Goal: Use online tool/utility: Utilize a website feature to perform a specific function

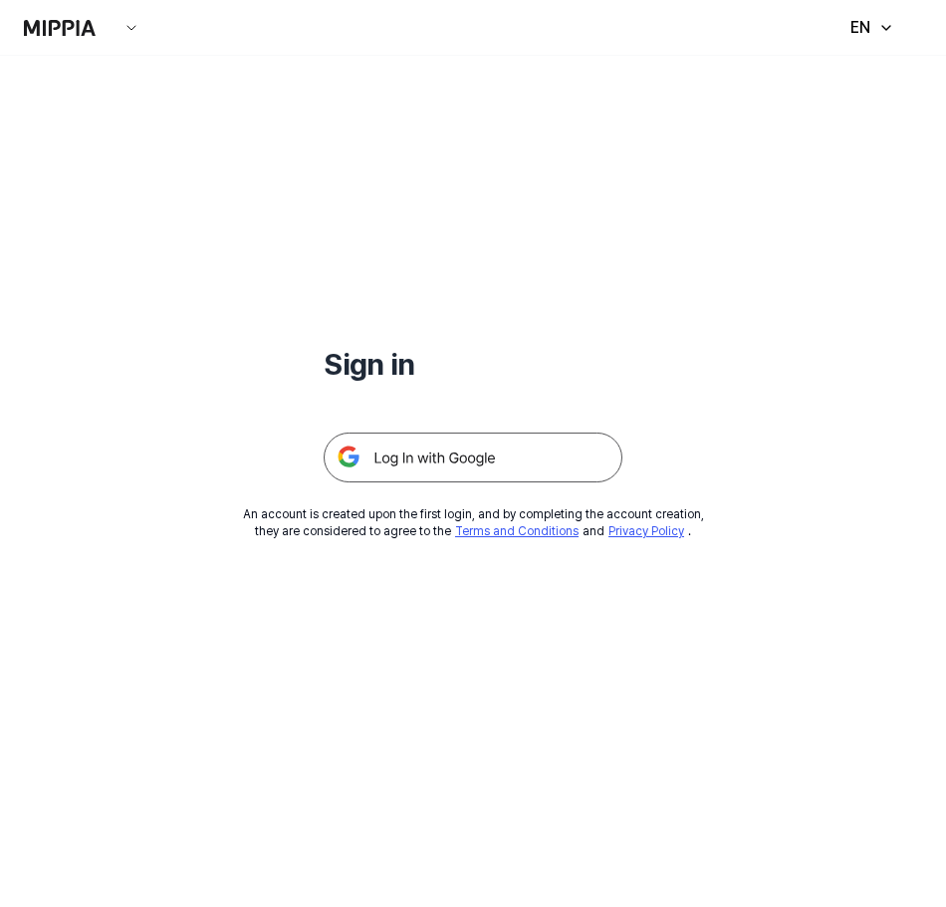
click at [447, 447] on img at bounding box center [473, 457] width 299 height 50
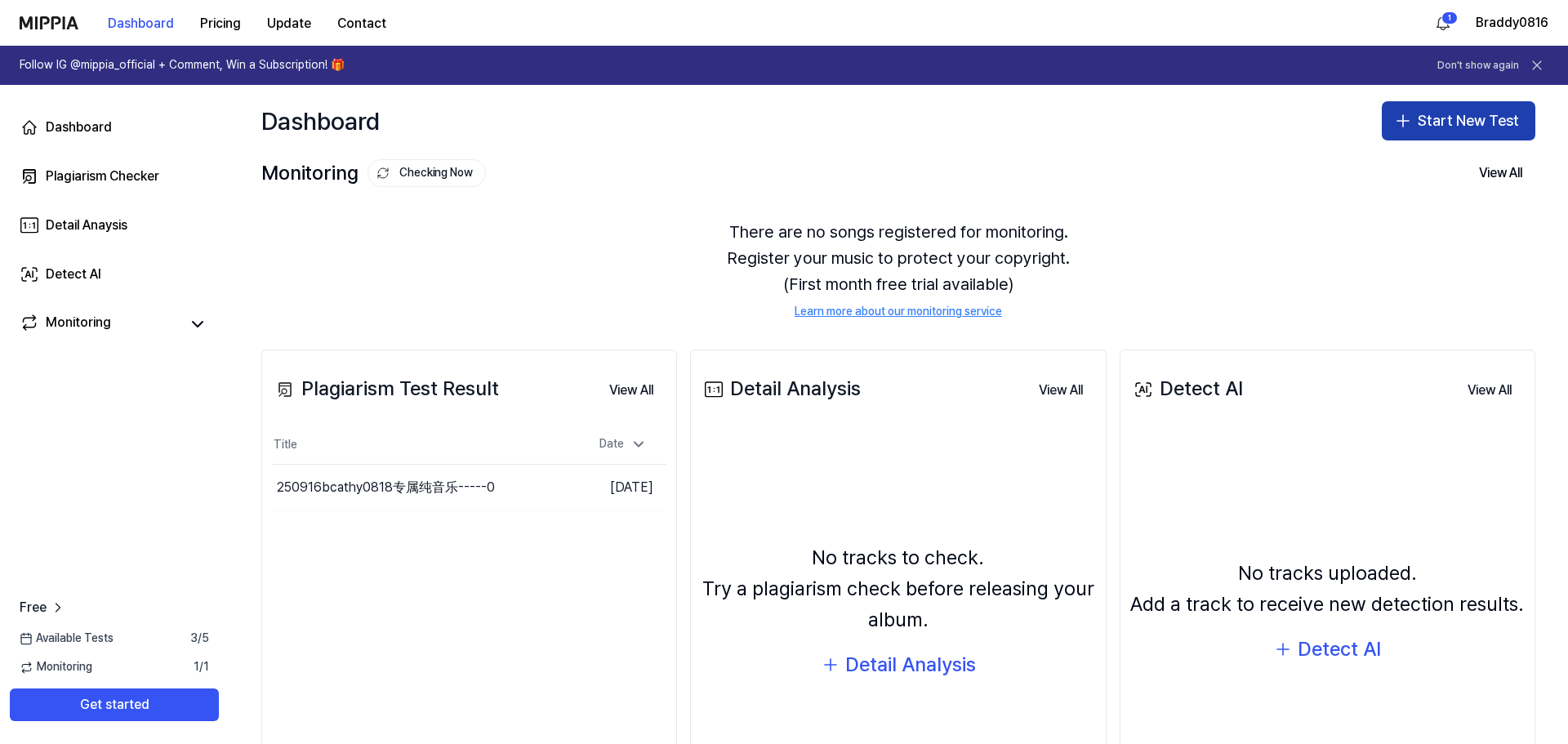
click at [781, 126] on button "Start New Test" at bounding box center [1458, 121] width 153 height 39
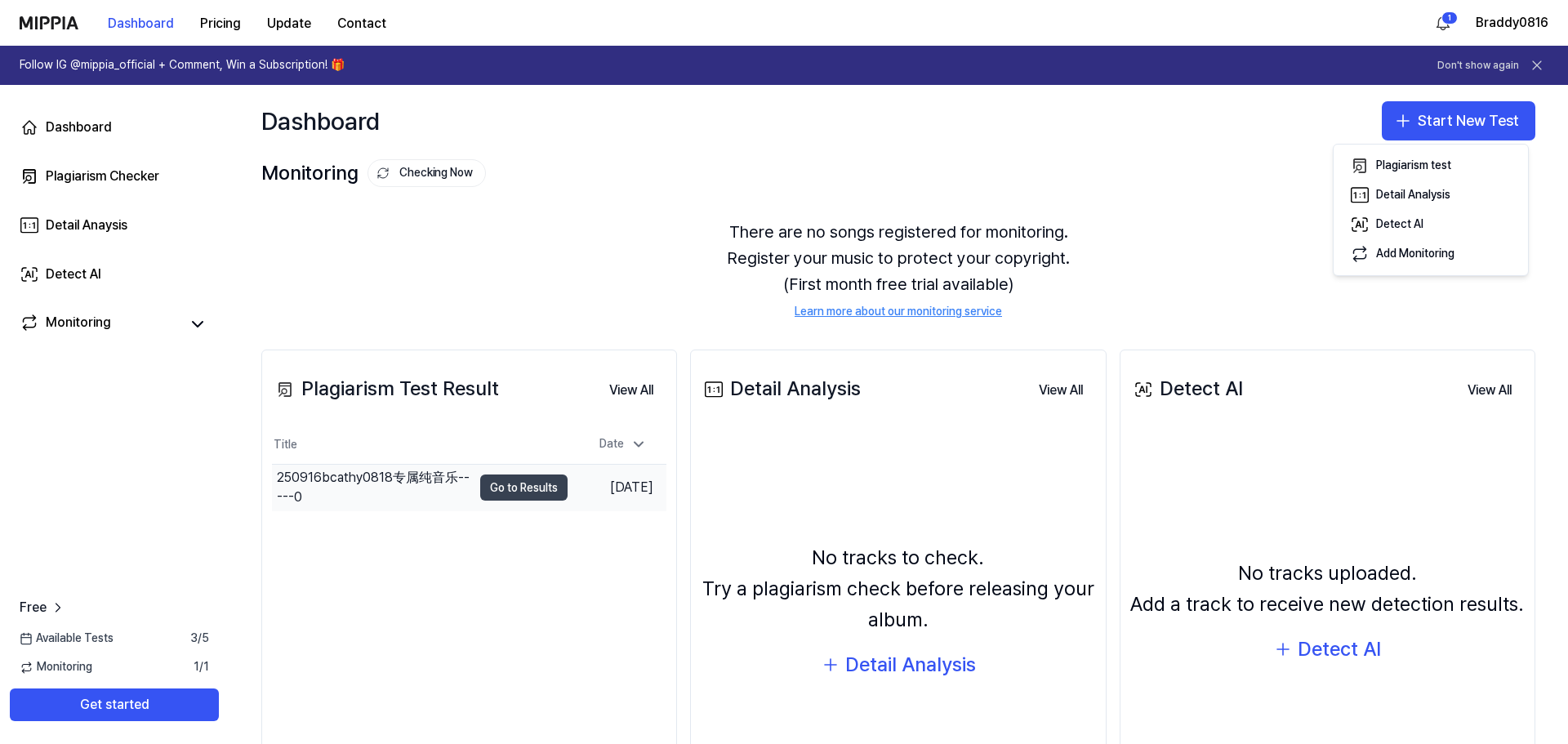
click at [543, 493] on button "Go to Results" at bounding box center [524, 488] width 88 height 26
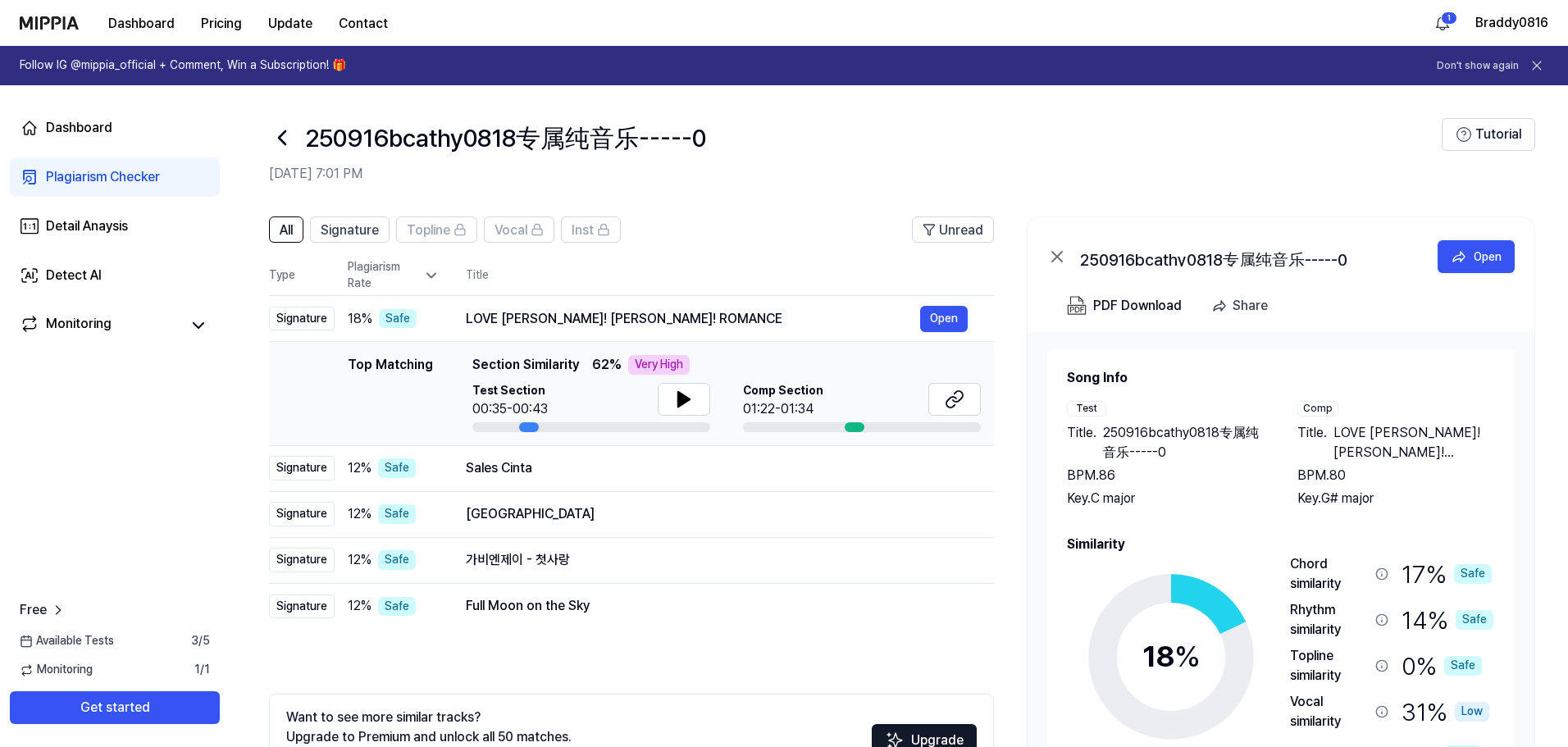
click at [784, 250] on icon at bounding box center [1057, 257] width 20 height 20
click at [784, 255] on icon at bounding box center [1057, 257] width 10 height 10
click at [281, 133] on icon at bounding box center [282, 137] width 26 height 26
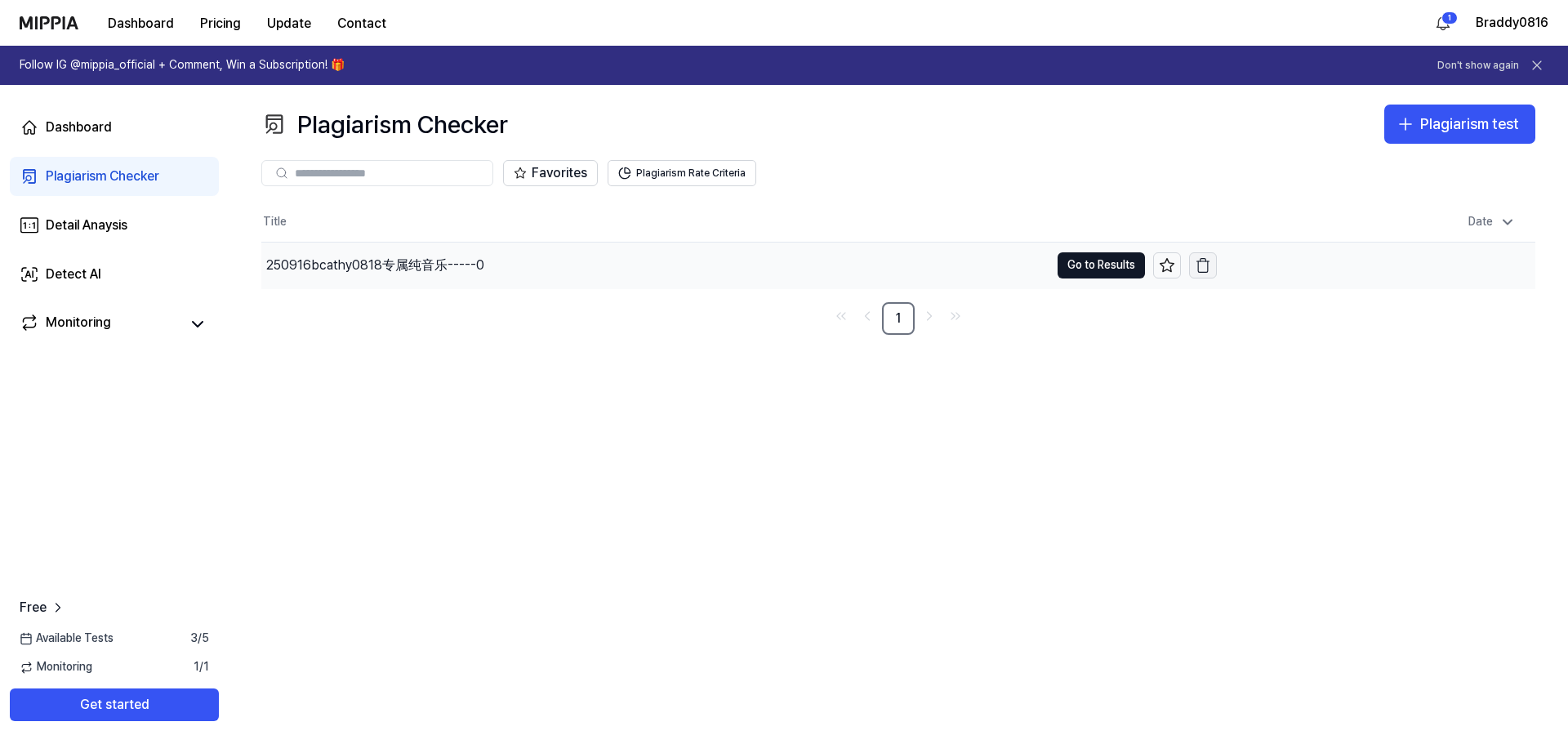
click at [781, 266] on icon "button" at bounding box center [1203, 265] width 16 height 16
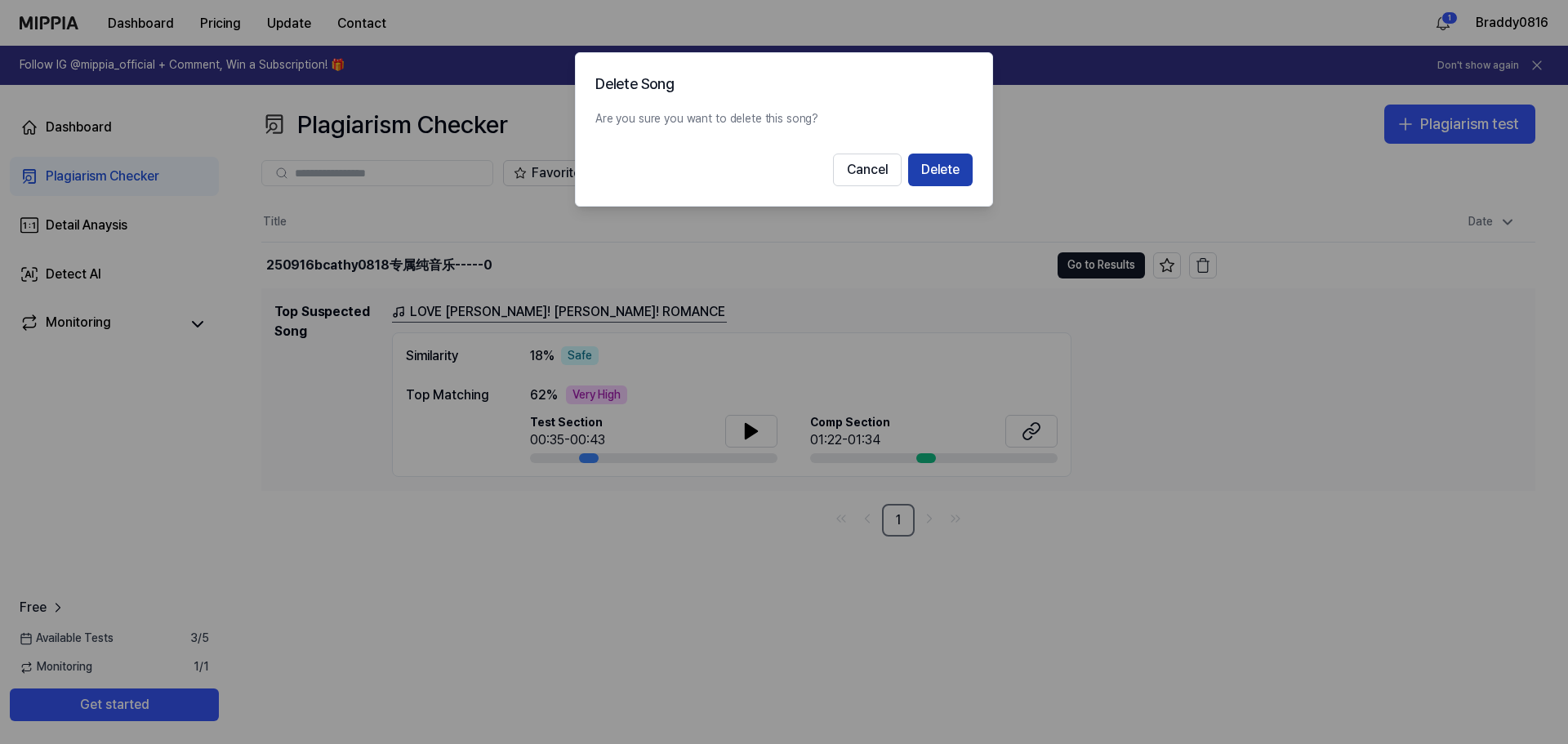
click at [781, 169] on button "Delete" at bounding box center [940, 170] width 65 height 33
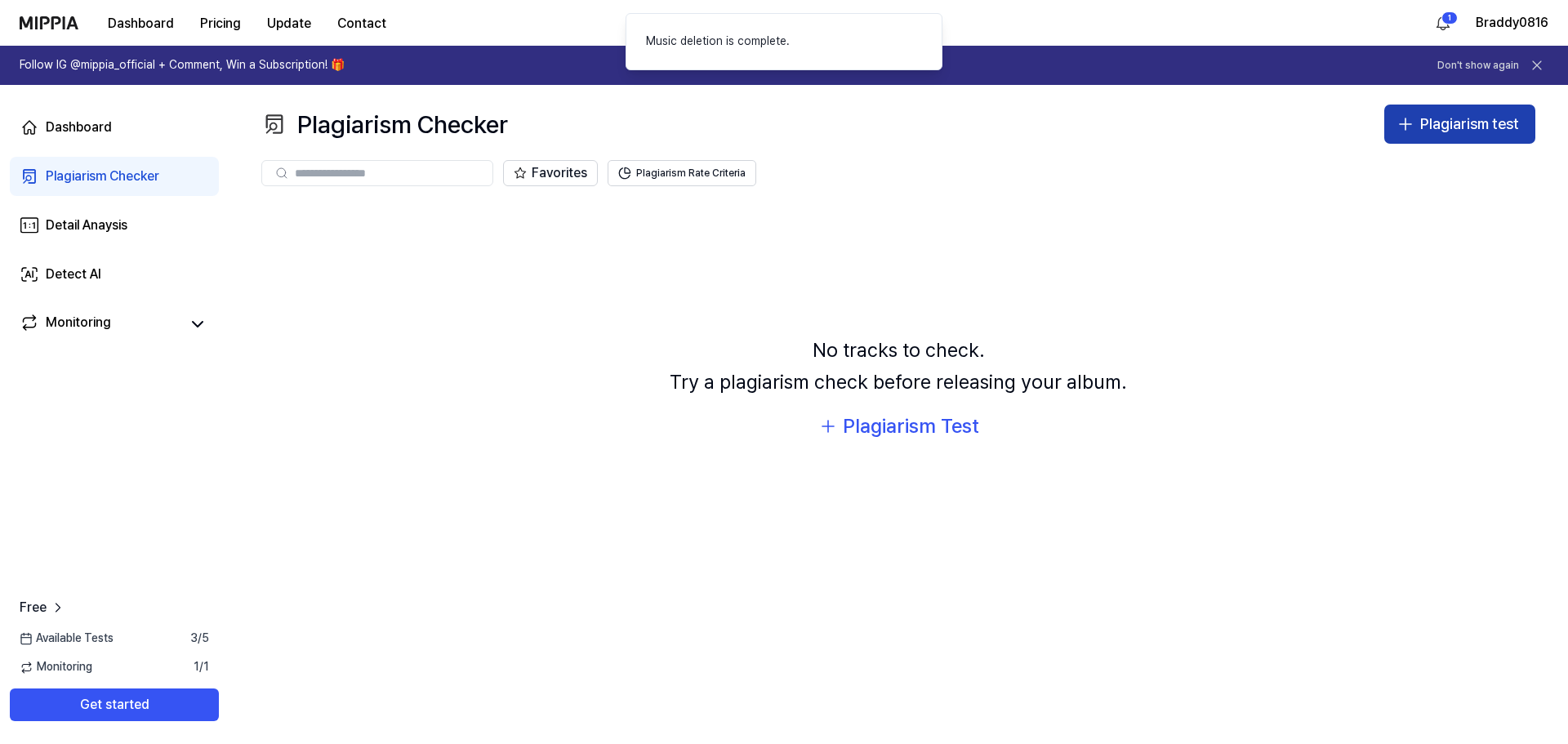
click at [781, 121] on div "Plagiarism test" at bounding box center [1469, 124] width 99 height 24
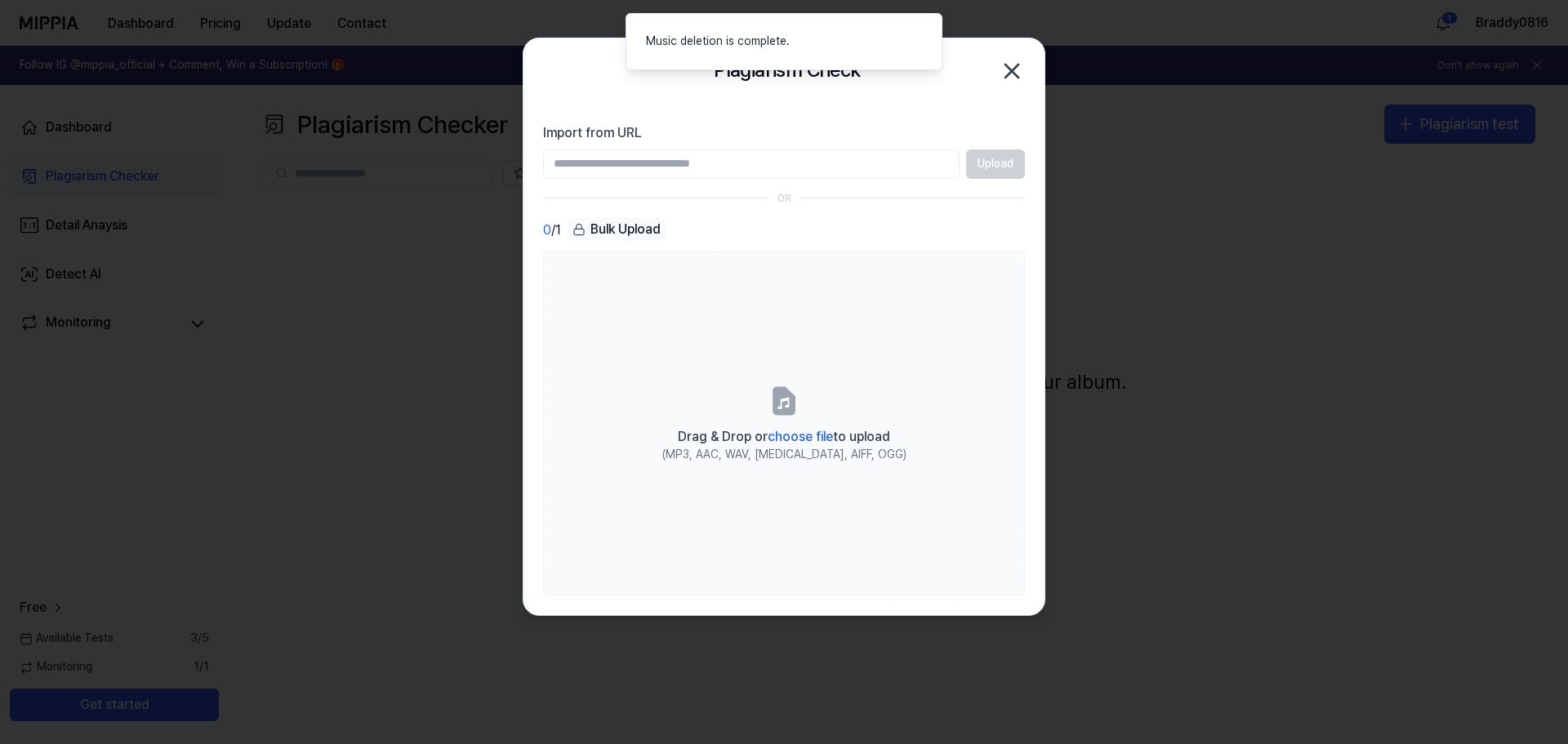
click at [781, 163] on div "Upload" at bounding box center [784, 164] width 482 height 29
click at [781, 161] on input "Import from URL" at bounding box center [752, 164] width 416 height 29
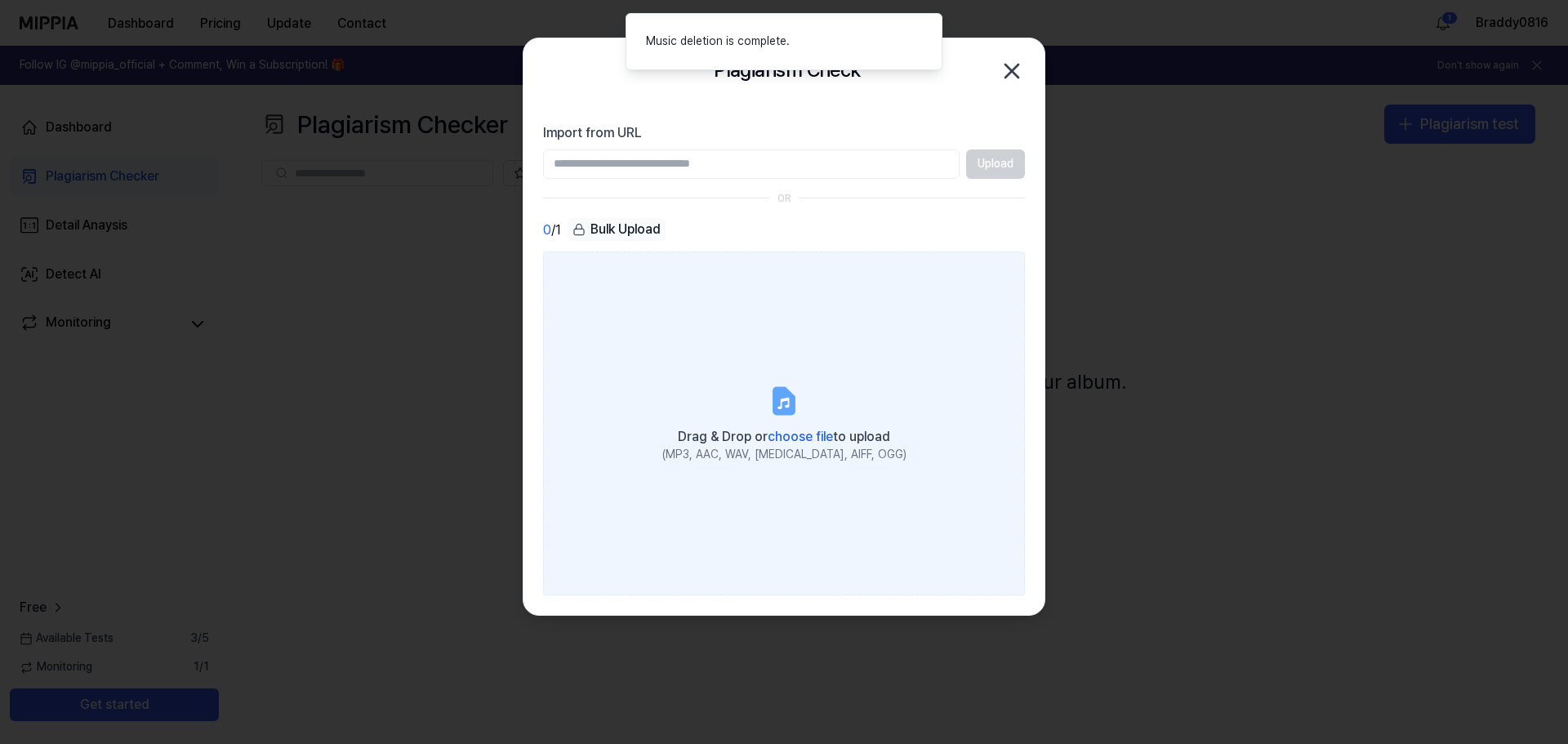
click at [781, 406] on label "Drag & Drop or choose file to upload (MP3, AAC, WAV, [MEDICAL_DATA], AIFF, OGG)" at bounding box center [784, 423] width 482 height 343
click at [0, 0] on input "Drag & Drop or choose file to upload (MP3, AAC, WAV, [MEDICAL_DATA], AIFF, OGG)" at bounding box center [0, 0] width 0 height 0
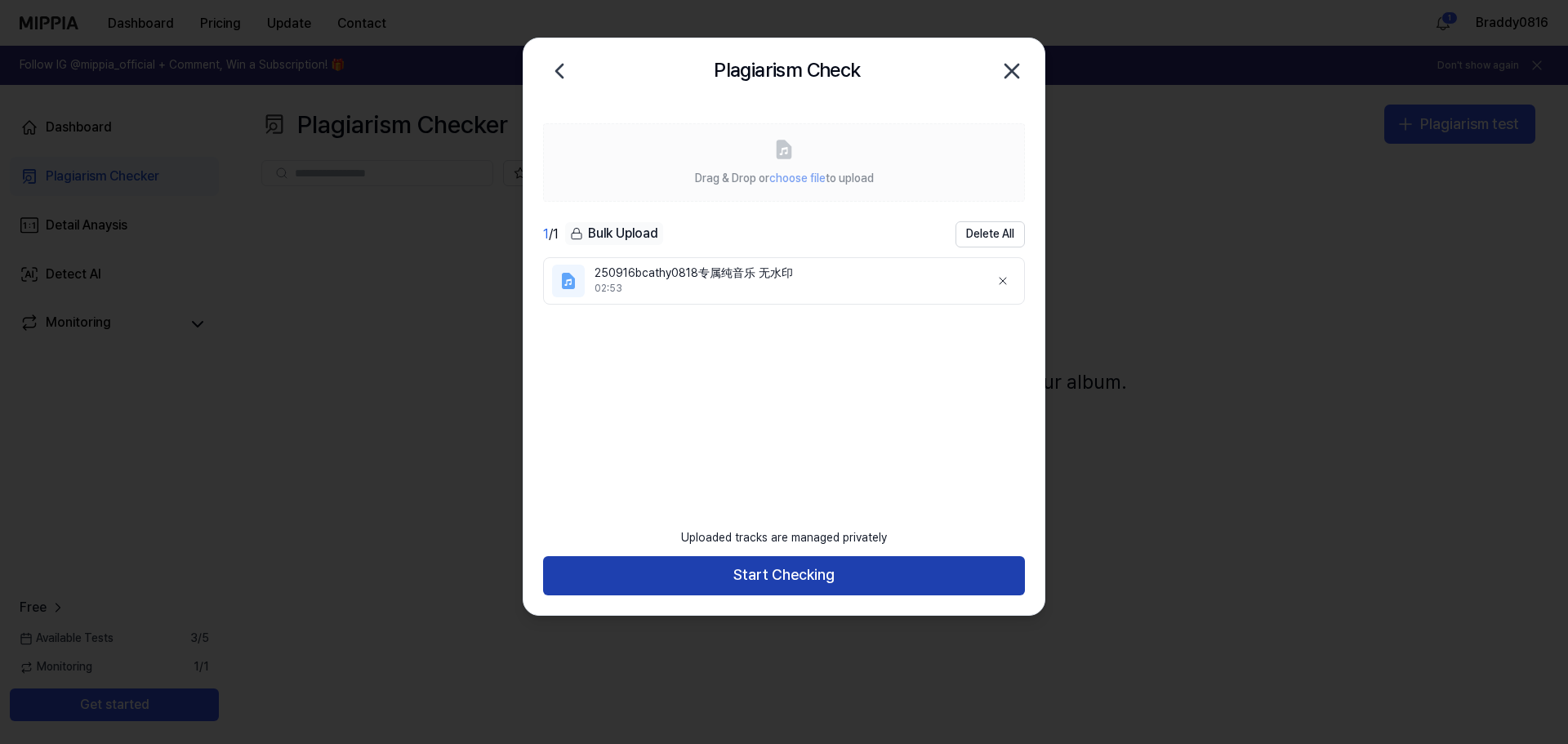
click at [781, 577] on button "Start Checking" at bounding box center [784, 575] width 482 height 39
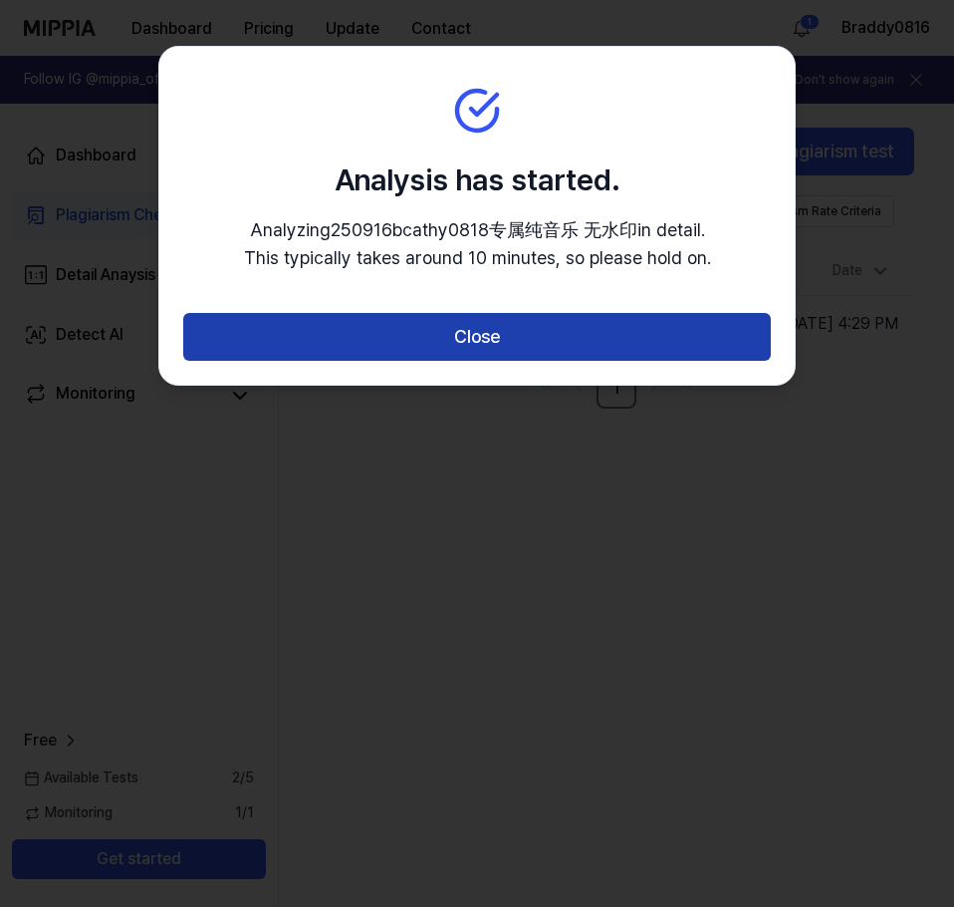
click at [523, 322] on button "Close" at bounding box center [477, 337] width 588 height 48
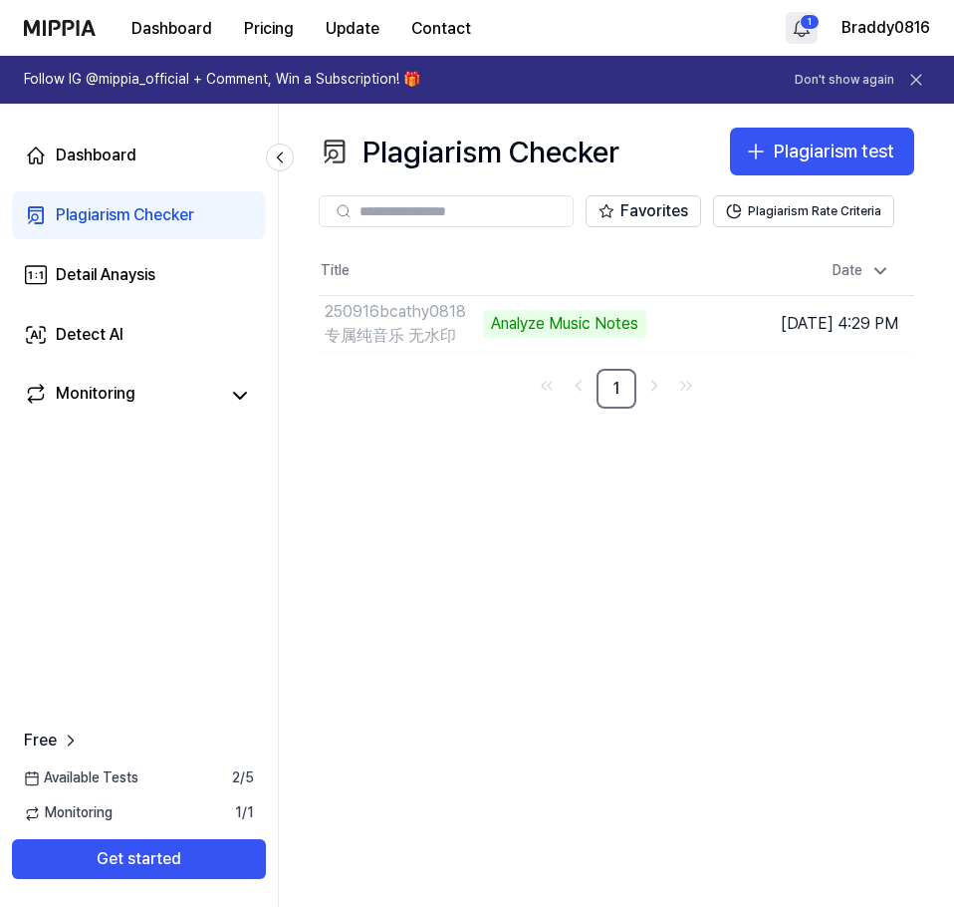
click at [810, 16] on html "Dashboard Pricing Update Contact 1 Braddy0816 Follow IG @mippia_official + Comm…" at bounding box center [477, 453] width 954 height 907
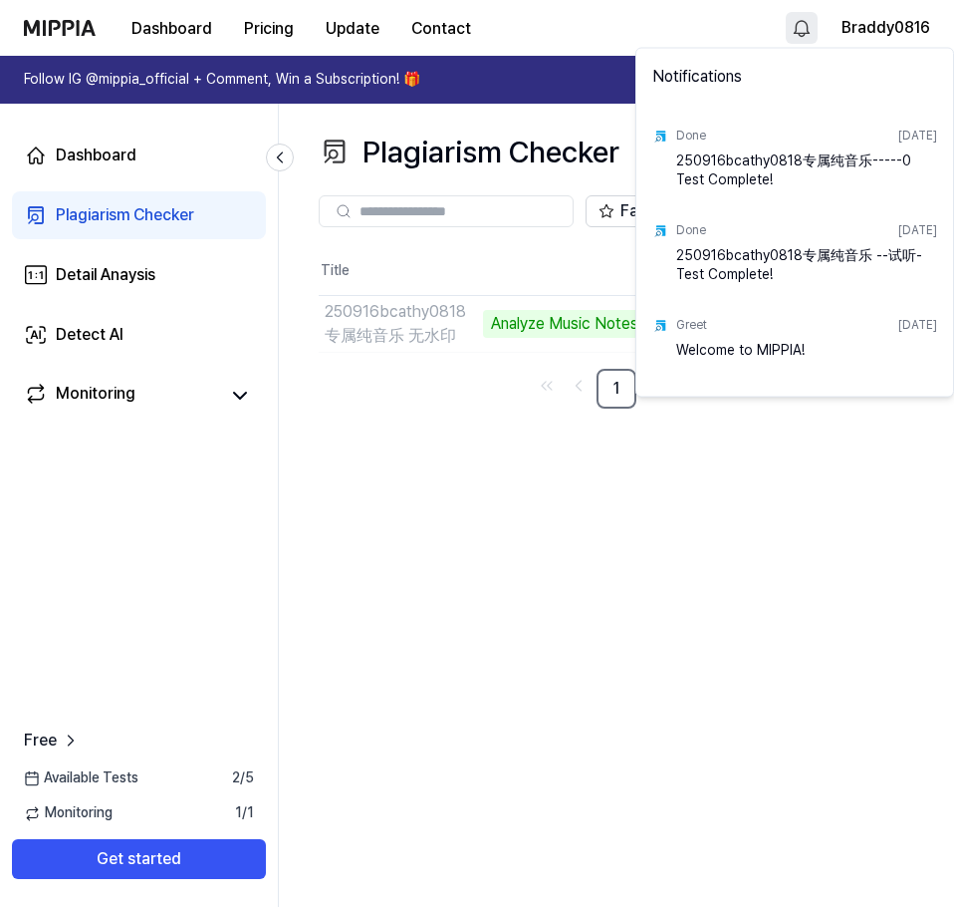
click at [805, 19] on html "Dashboard Pricing Update Contact Braddy0816 Follow IG @mippia_official + Commen…" at bounding box center [477, 453] width 954 height 907
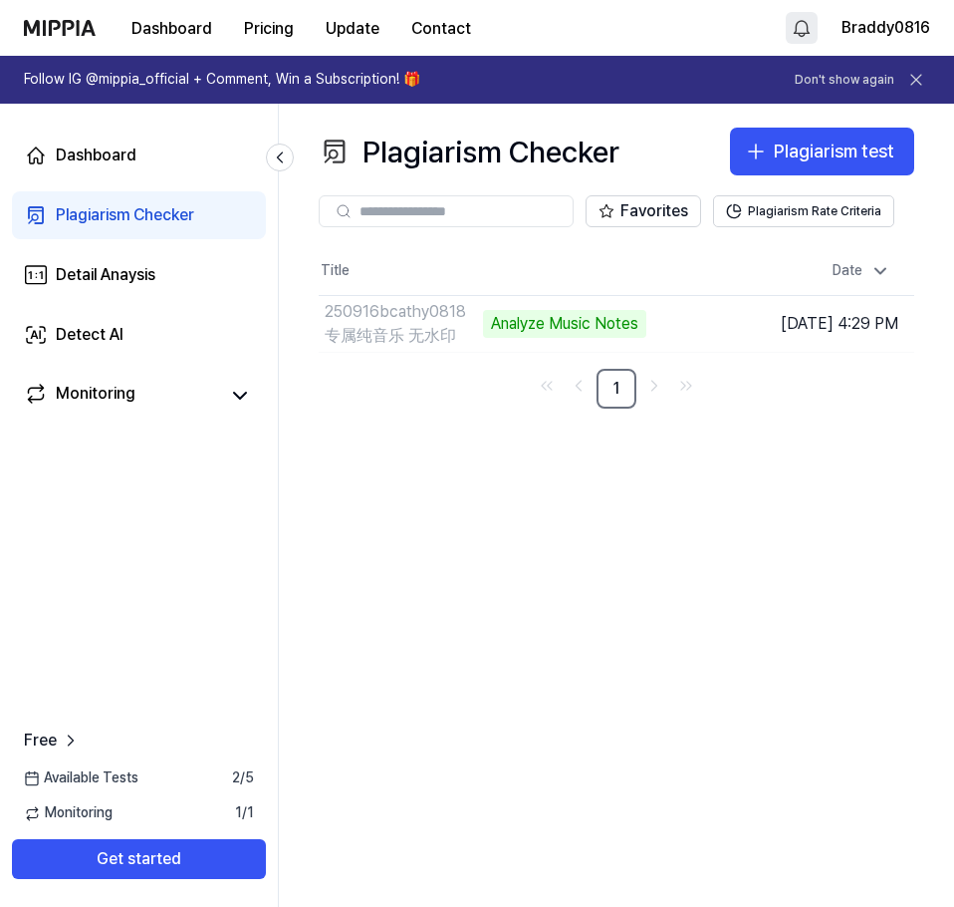
drag, startPoint x: 783, startPoint y: 605, endPoint x: 638, endPoint y: 448, distance: 213.6
click at [782, 602] on div "Plagiarism Checker Plagiarism test Plagiarism Checker Detail Analysis Detect AI…" at bounding box center [616, 505] width 675 height 803
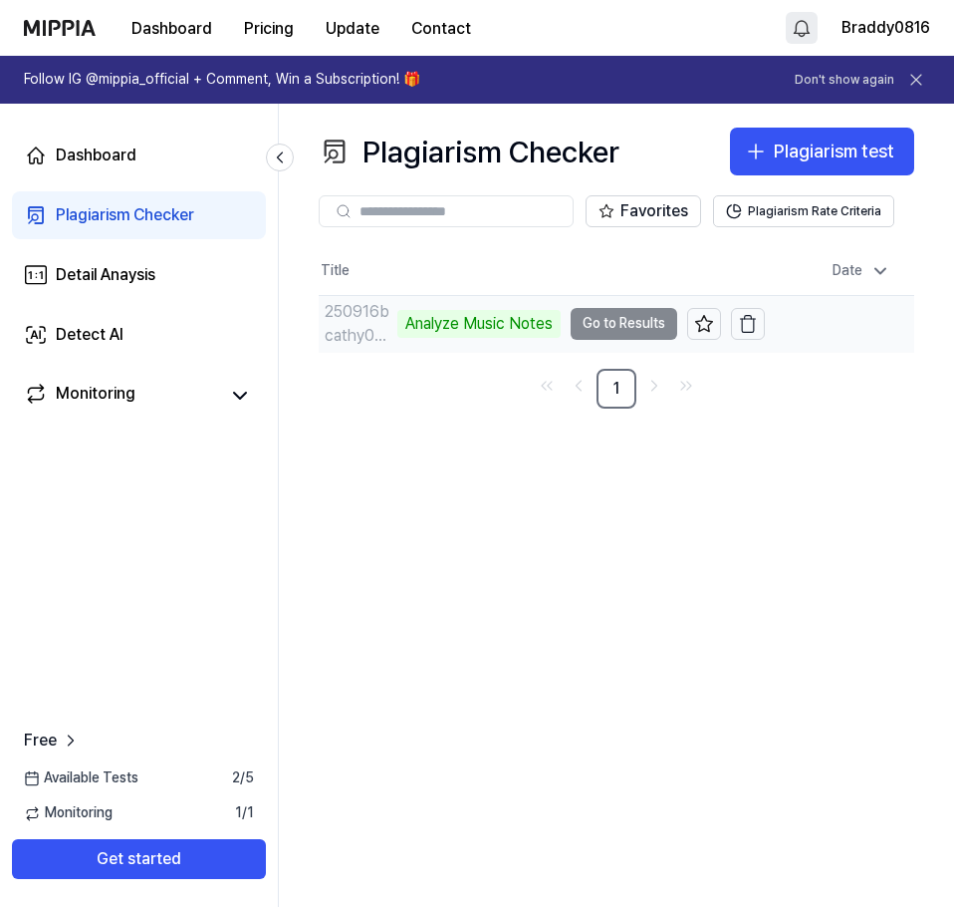
click at [584, 325] on td "250916bcathy0818专属纯音乐 无水印 Analyze Music Notes Go to Results" at bounding box center [542, 324] width 446 height 56
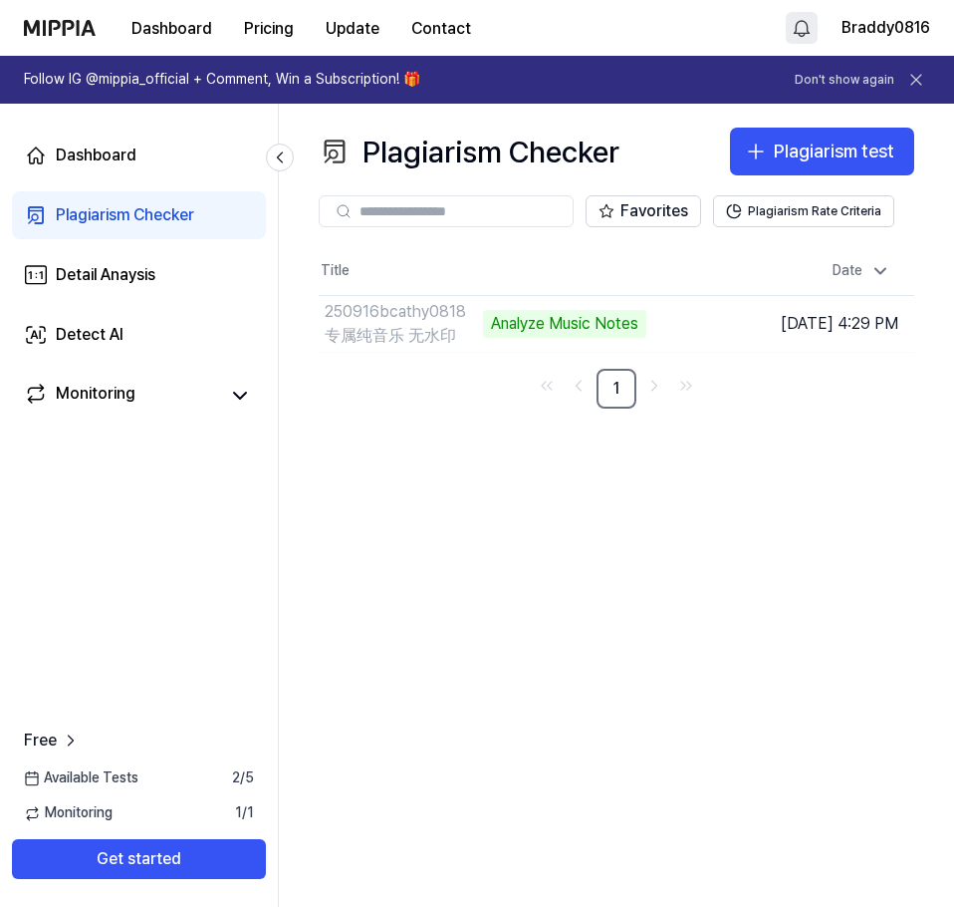
drag, startPoint x: 687, startPoint y: 463, endPoint x: 656, endPoint y: 416, distance: 56.6
click at [687, 462] on div "Plagiarism Checker Plagiarism test Plagiarism Checker Detail Analysis Detect AI…" at bounding box center [616, 505] width 675 height 803
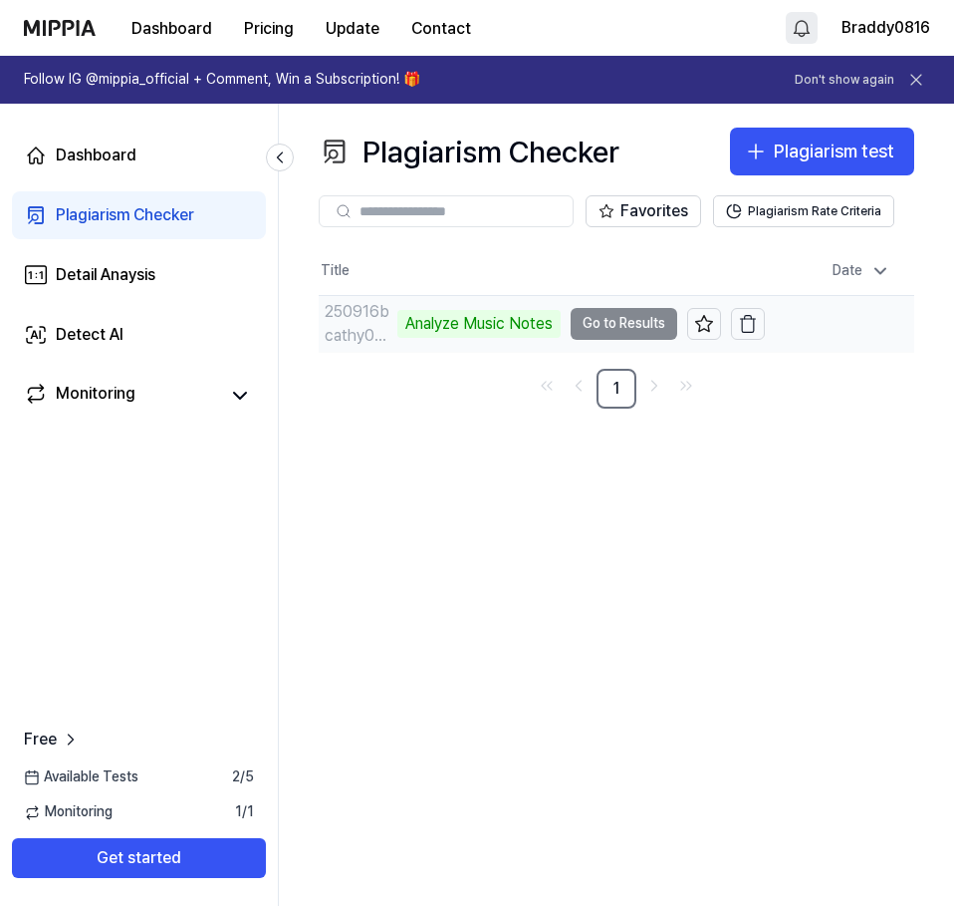
click at [464, 338] on div "250916bcathy0818专属纯音乐 无水印 Analyze Music Notes" at bounding box center [440, 324] width 242 height 48
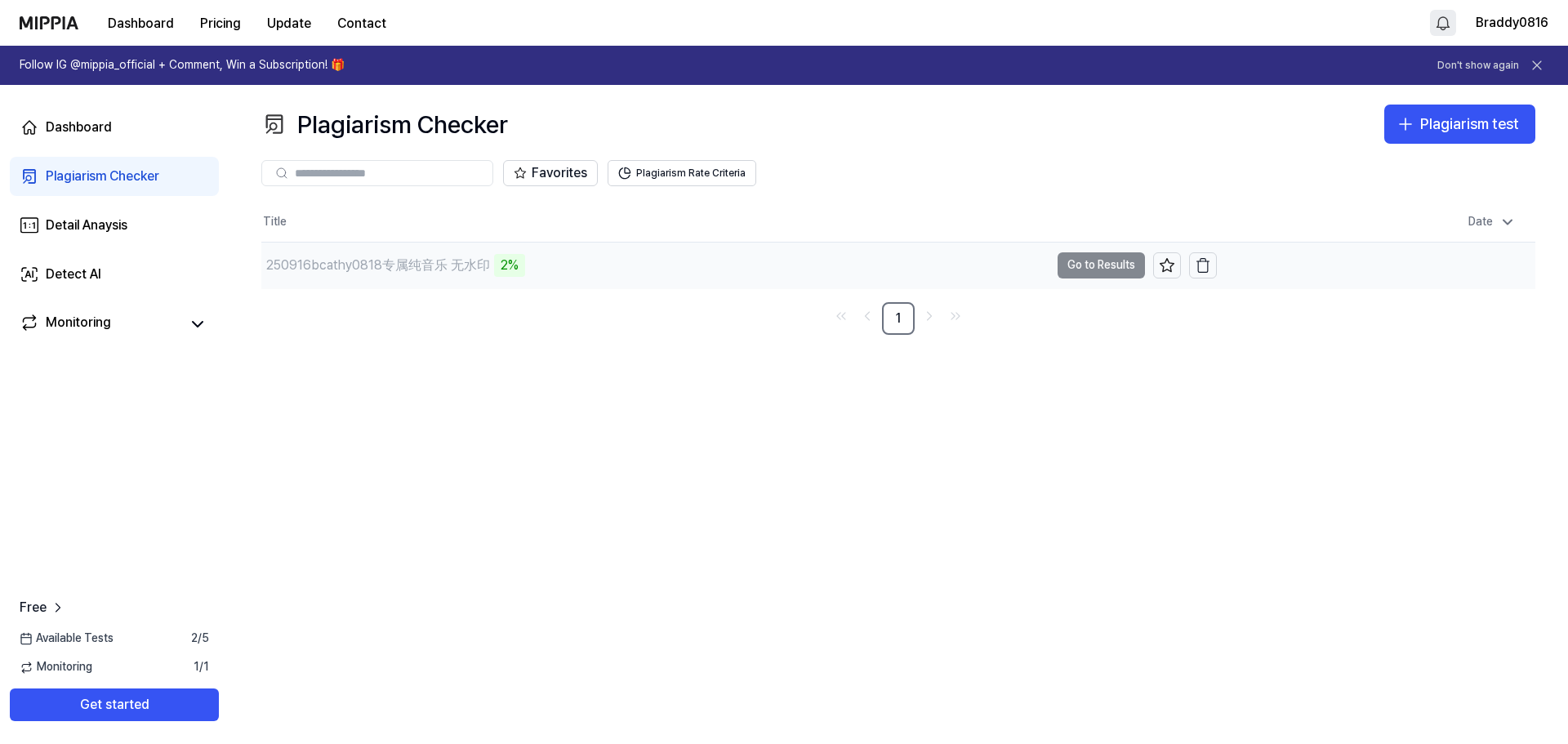
click at [781, 266] on td "250916bcathy0818专属纯音乐 无水印 2% Go to Results" at bounding box center [739, 265] width 956 height 46
click at [557, 266] on div "250916bcathy0818专属纯音乐 无水印 2%" at bounding box center [655, 265] width 788 height 46
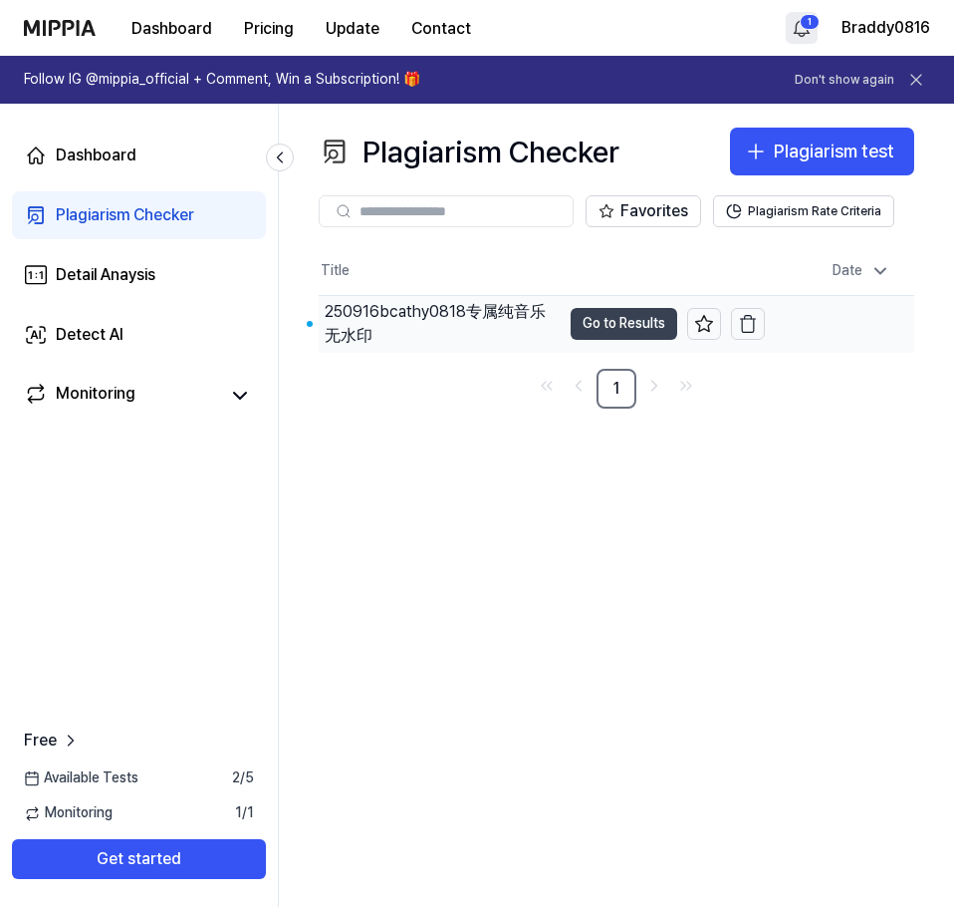
click at [613, 330] on button "Go to Results" at bounding box center [624, 324] width 107 height 32
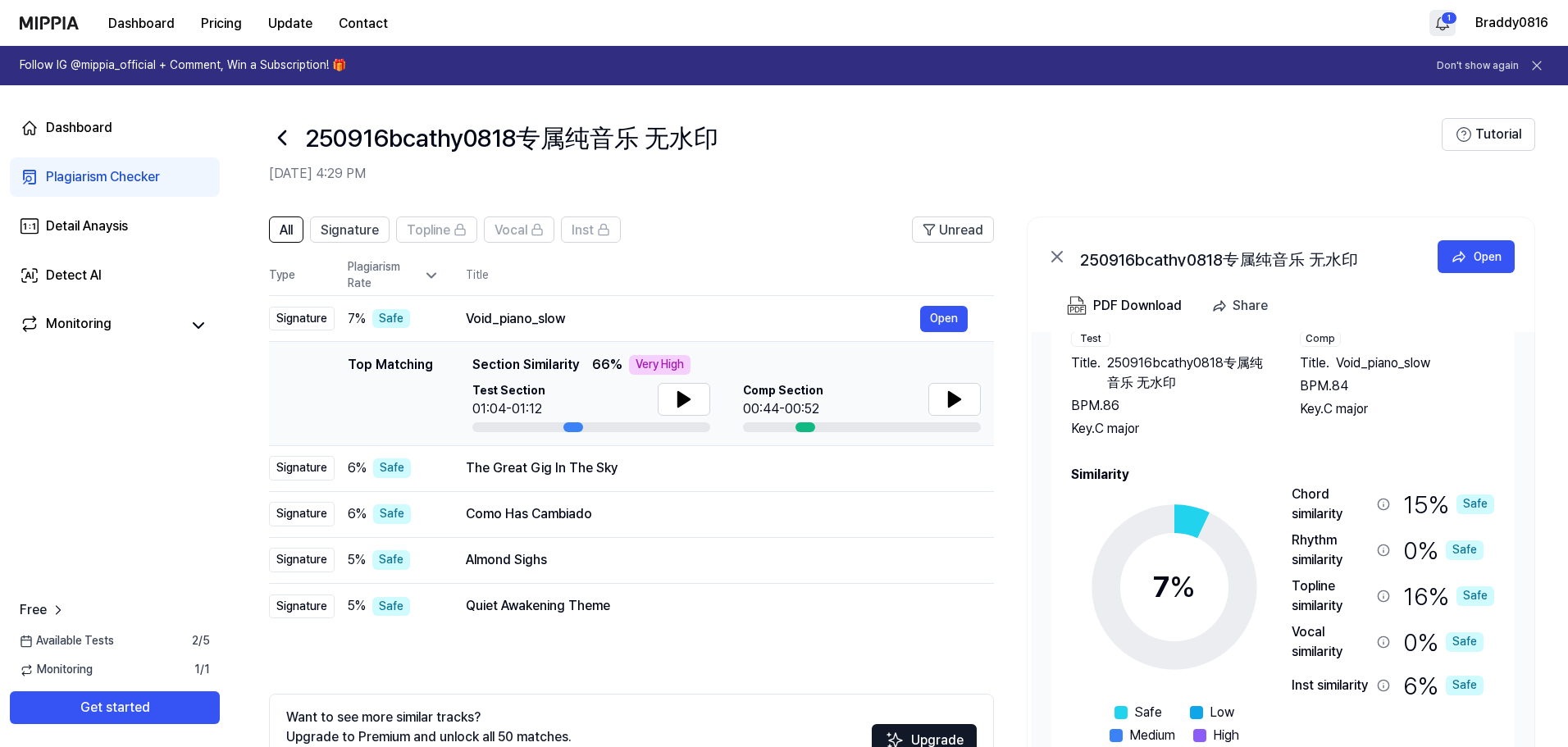
click at [277, 132] on icon at bounding box center [282, 137] width 26 height 26
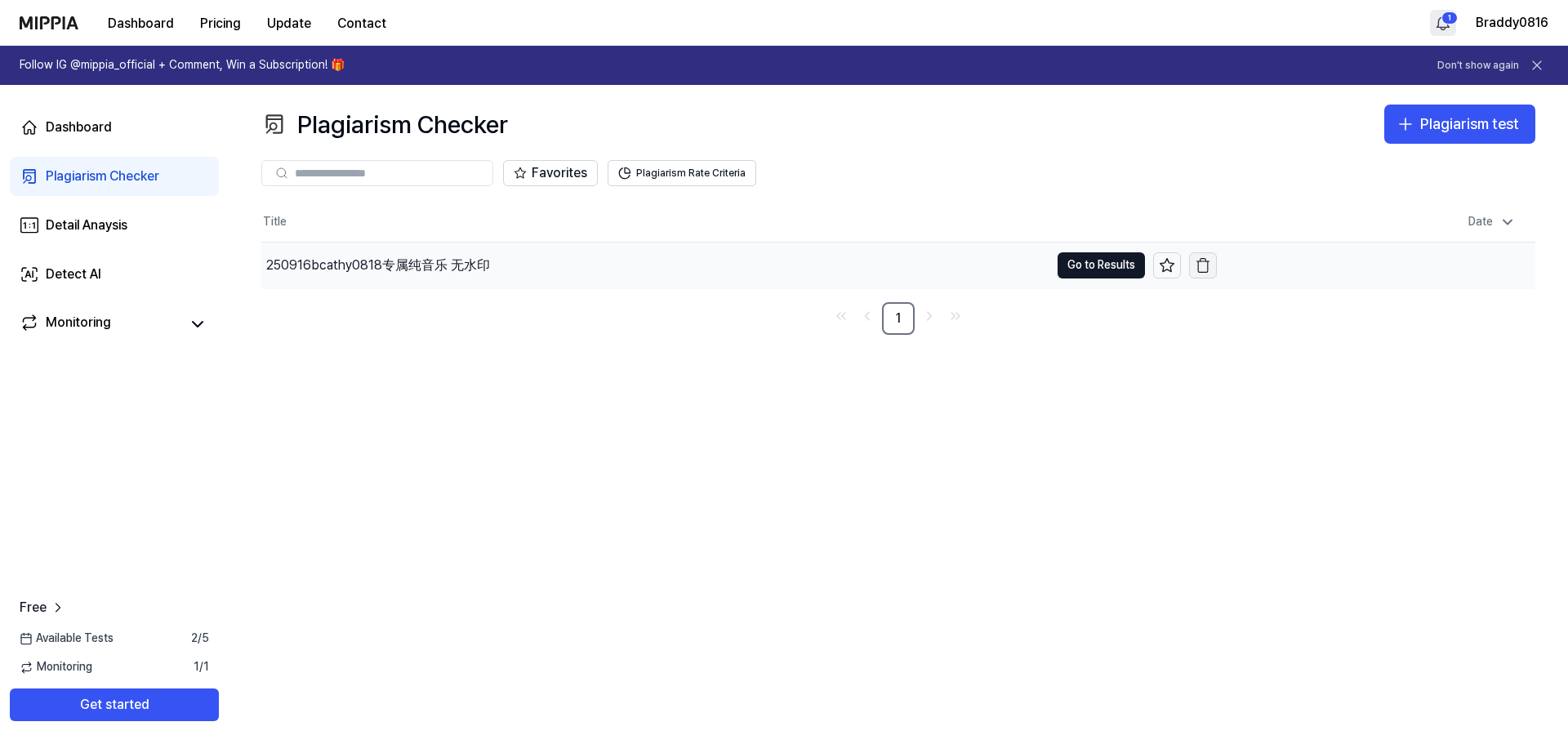
click at [781, 258] on icon "button" at bounding box center [1203, 265] width 16 height 16
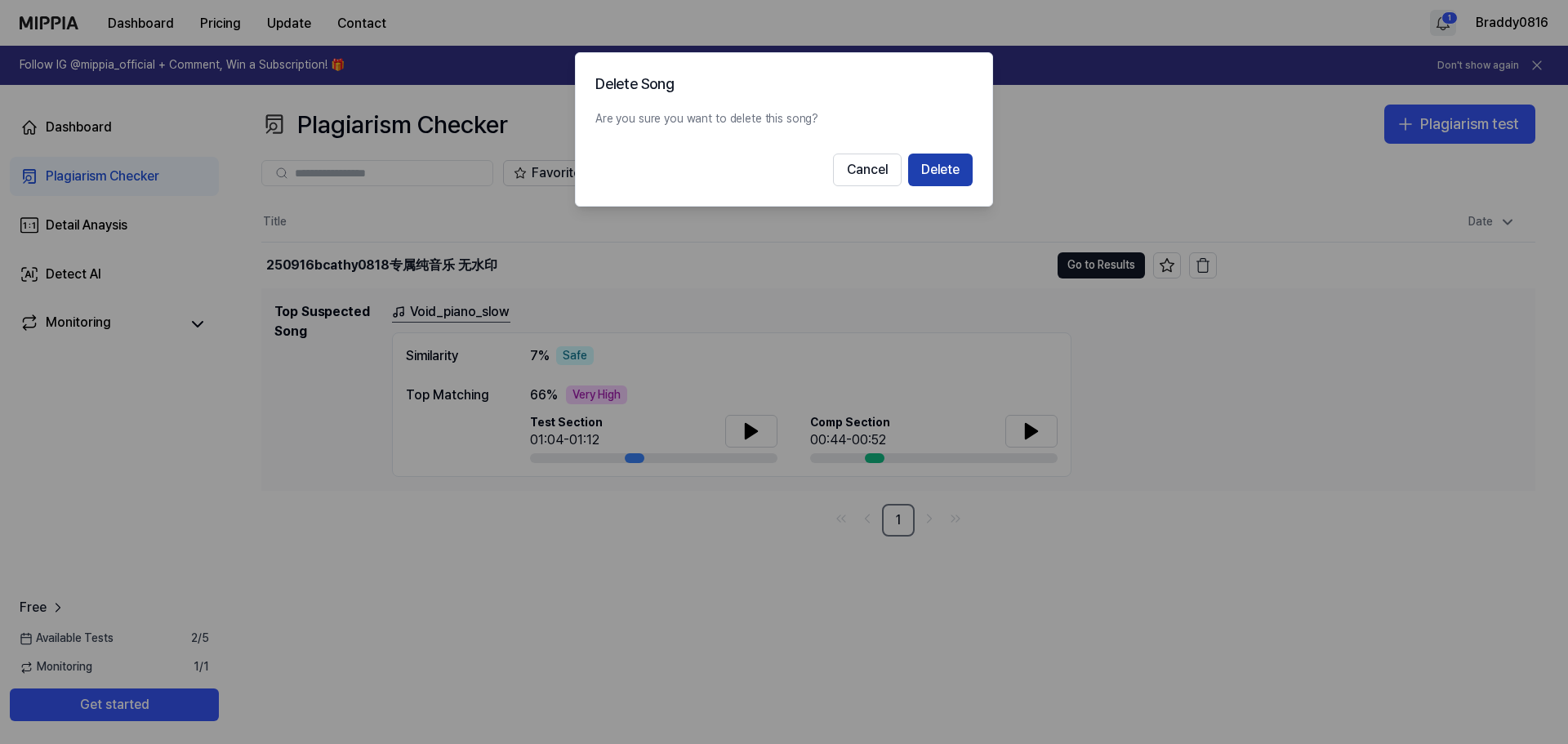
click at [781, 170] on button "Delete" at bounding box center [940, 170] width 65 height 33
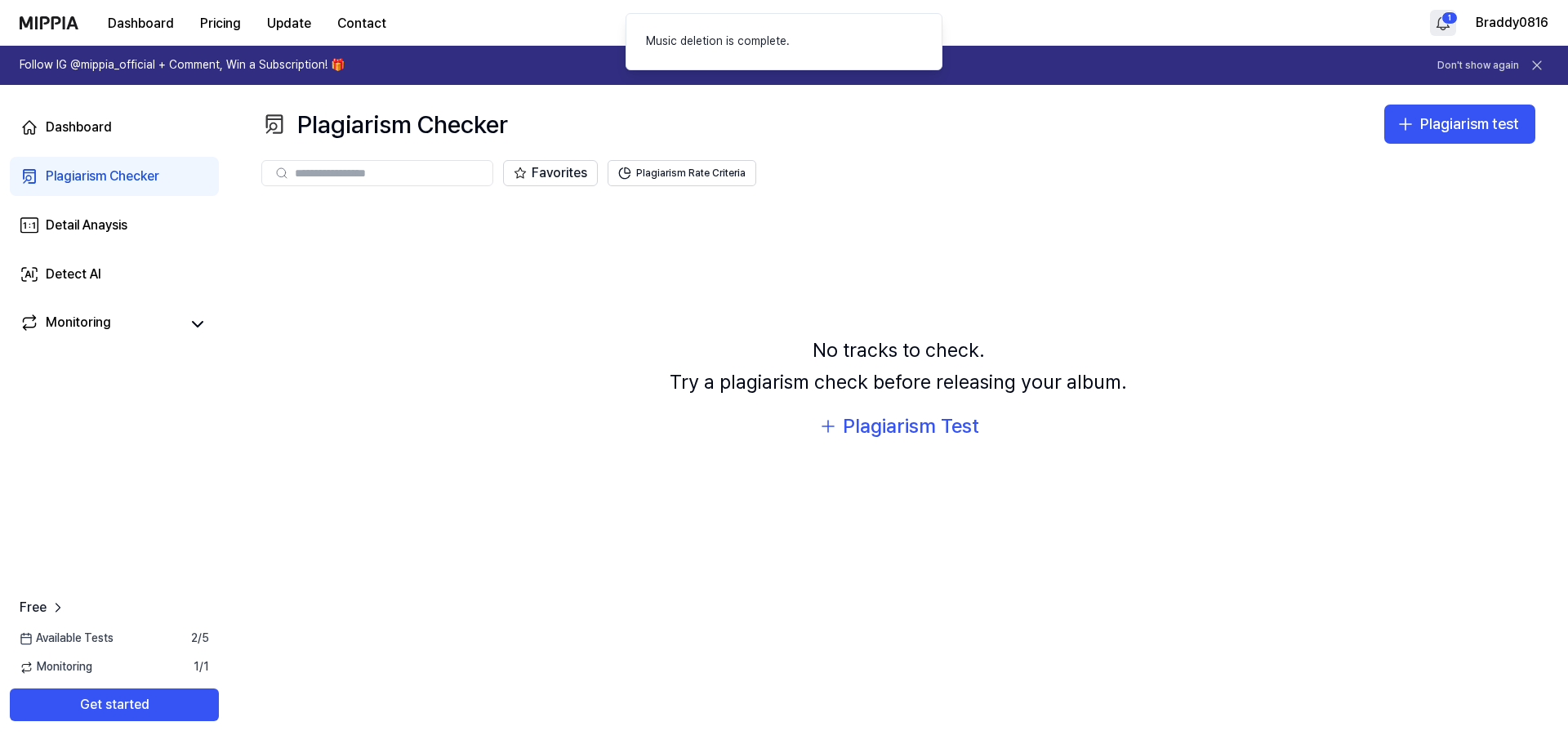
drag, startPoint x: 570, startPoint y: 397, endPoint x: 487, endPoint y: 127, distance: 282.5
click at [559, 369] on div "No tracks to check. Try a plagiarism check before releasing your album. Plagiar…" at bounding box center [898, 388] width 1274 height 372
